Goal: Information Seeking & Learning: Learn about a topic

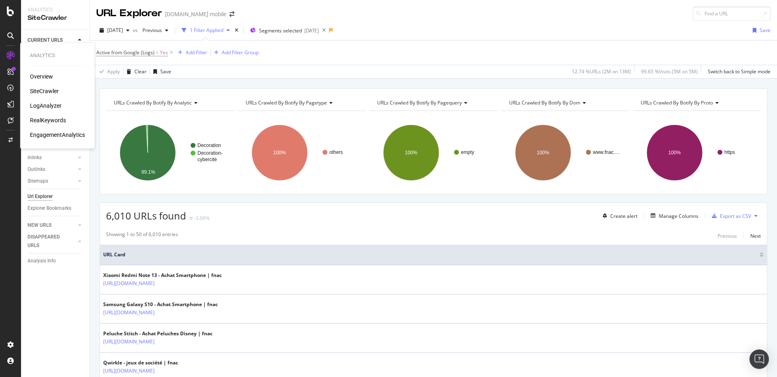
click at [60, 122] on div "RealKeywords" at bounding box center [48, 120] width 36 height 8
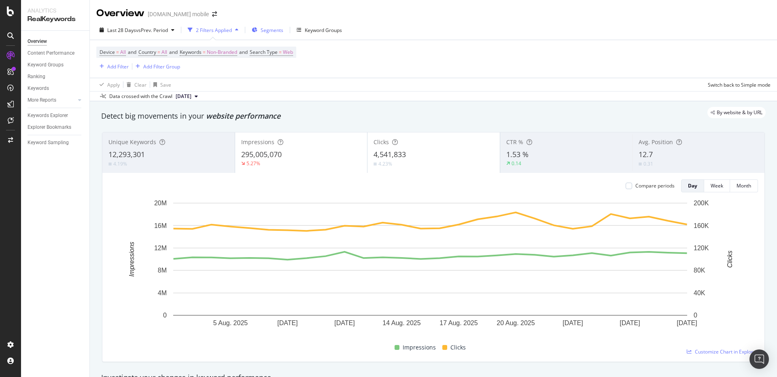
click at [257, 30] on icon "button" at bounding box center [255, 30] width 6 height 5
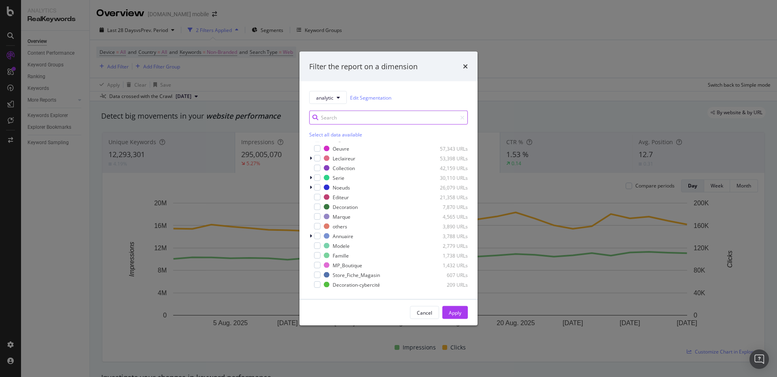
scroll to position [56, 0]
click at [318, 206] on div "modal" at bounding box center [317, 206] width 6 height 6
click at [454, 314] on div "Apply" at bounding box center [455, 312] width 13 height 7
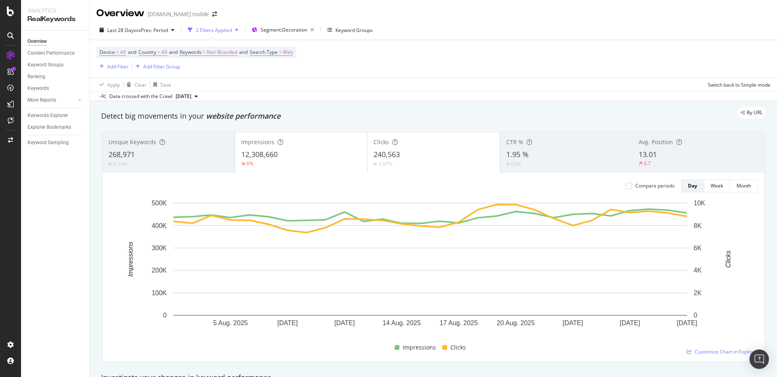
click at [151, 149] on div "268,971" at bounding box center [168, 154] width 120 height 11
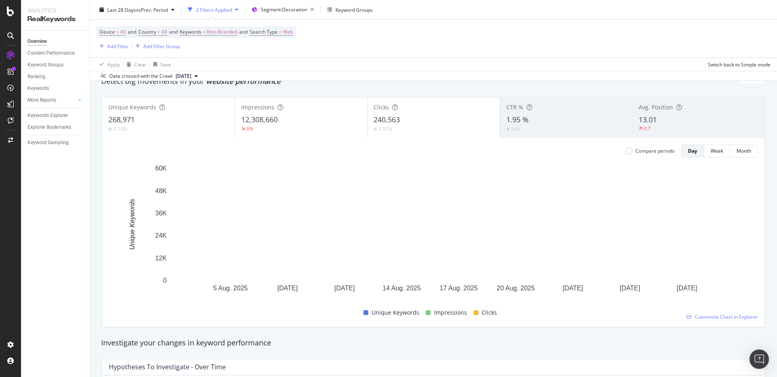
scroll to position [36, 0]
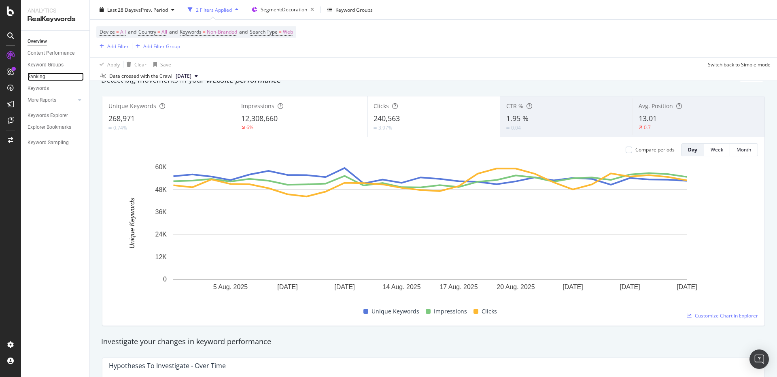
click at [45, 73] on link "Ranking" at bounding box center [56, 76] width 56 height 8
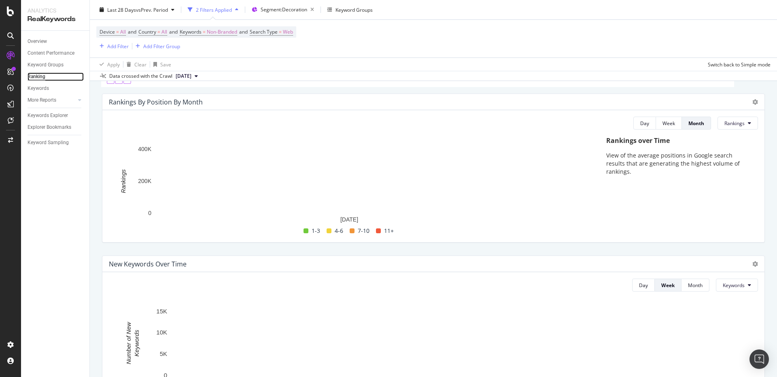
scroll to position [41, 0]
